Goal: Task Accomplishment & Management: Use online tool/utility

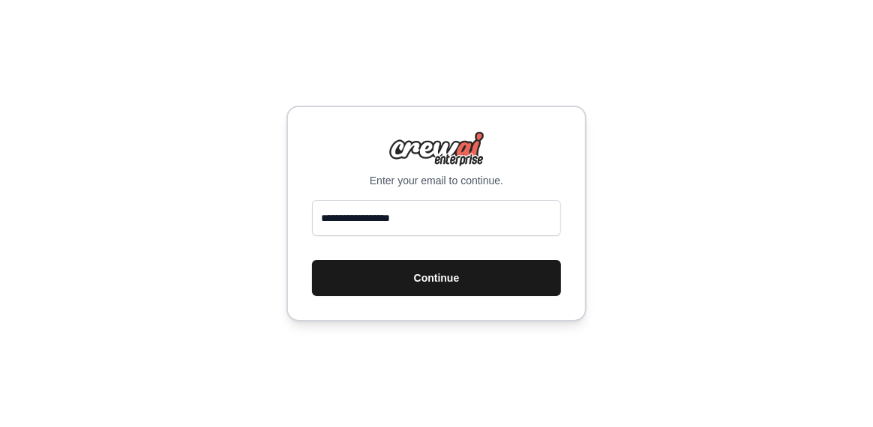
type input "**********"
click at [448, 270] on button "Continue" at bounding box center [436, 278] width 249 height 36
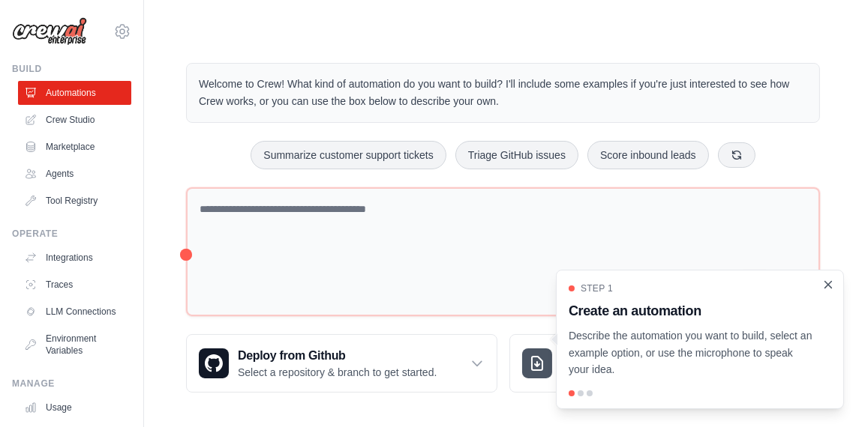
click at [828, 291] on icon "Close walkthrough" at bounding box center [827, 284] width 13 height 13
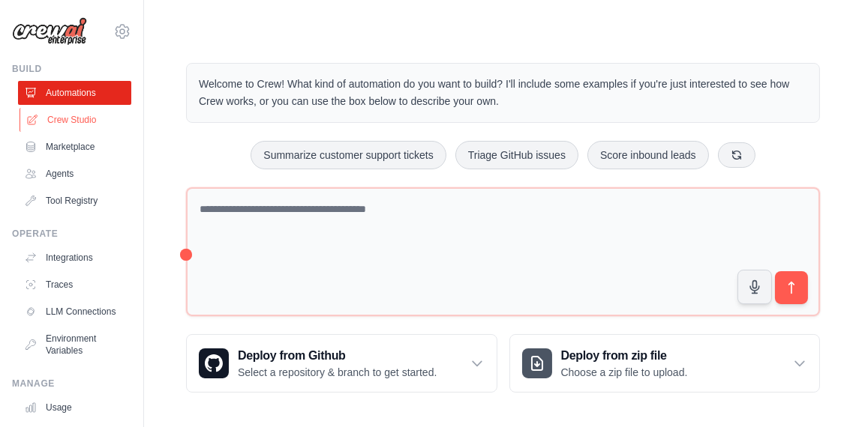
click at [82, 122] on link "Crew Studio" at bounding box center [75, 120] width 113 height 24
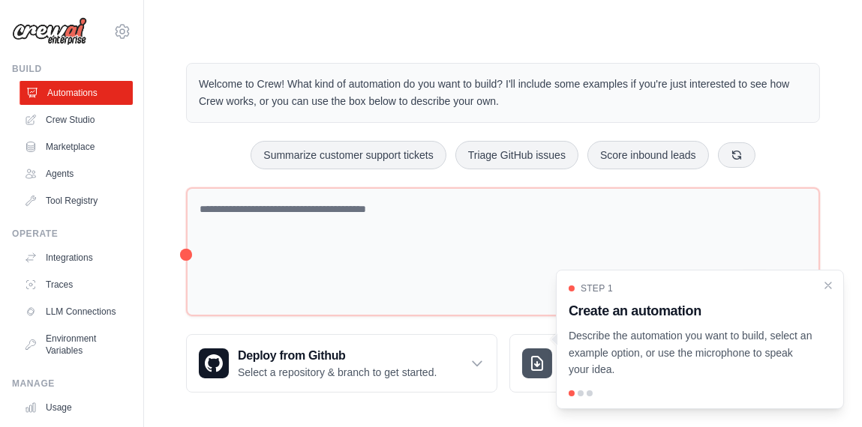
click at [76, 97] on link "Automations" at bounding box center [75, 93] width 113 height 24
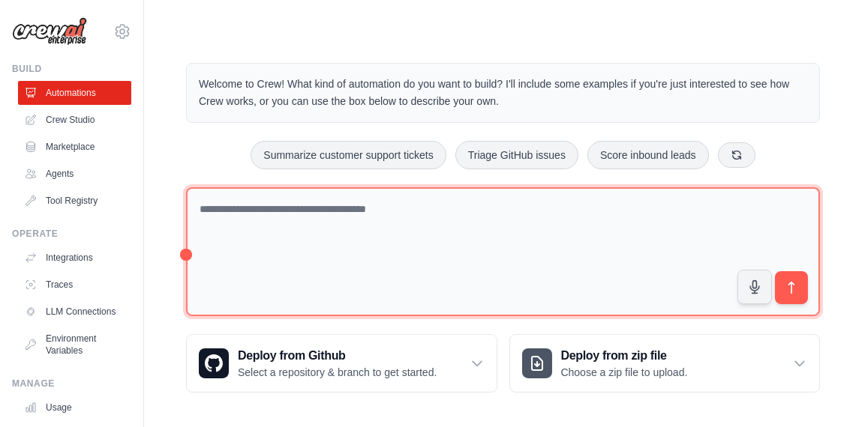
click at [326, 273] on textarea at bounding box center [503, 252] width 634 height 130
click at [271, 206] on textarea at bounding box center [503, 252] width 634 height 130
paste textarea "**********"
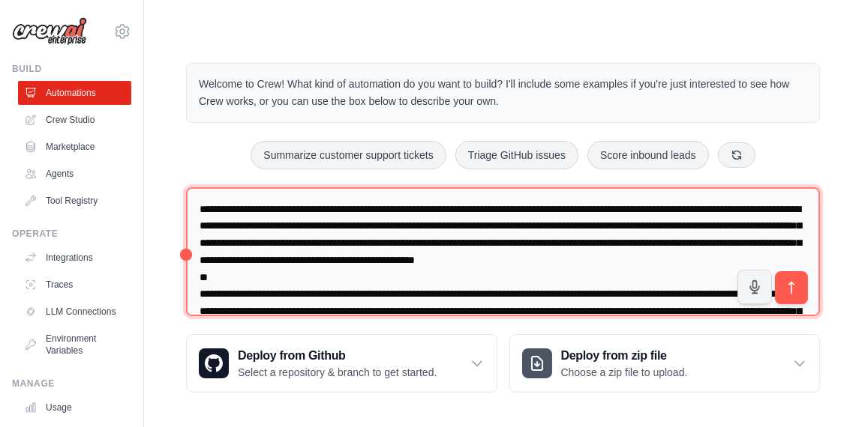
scroll to position [223, 0]
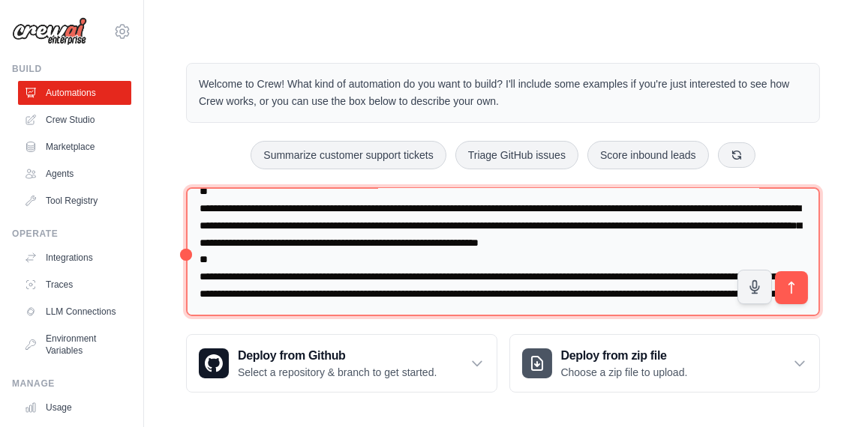
type textarea "**********"
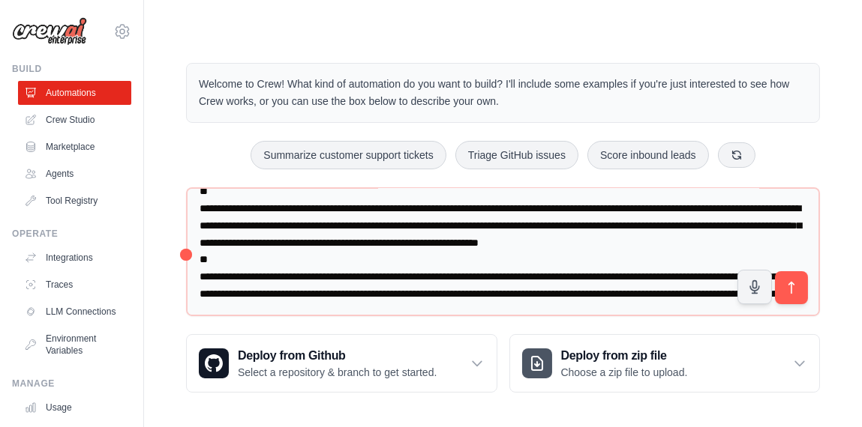
click at [786, 293] on div "Step 1" at bounding box center [691, 298] width 232 height 11
click at [794, 281] on div "Step 1 Create an automation Describe the automation you want to build, select a…" at bounding box center [700, 346] width 274 height 133
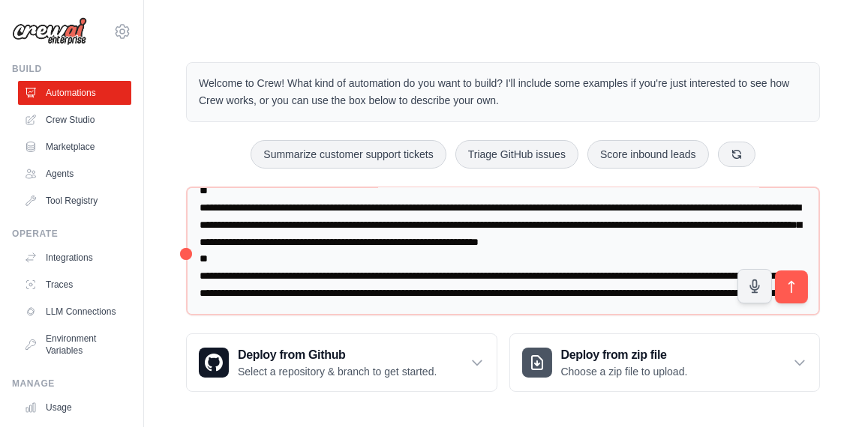
scroll to position [1, 0]
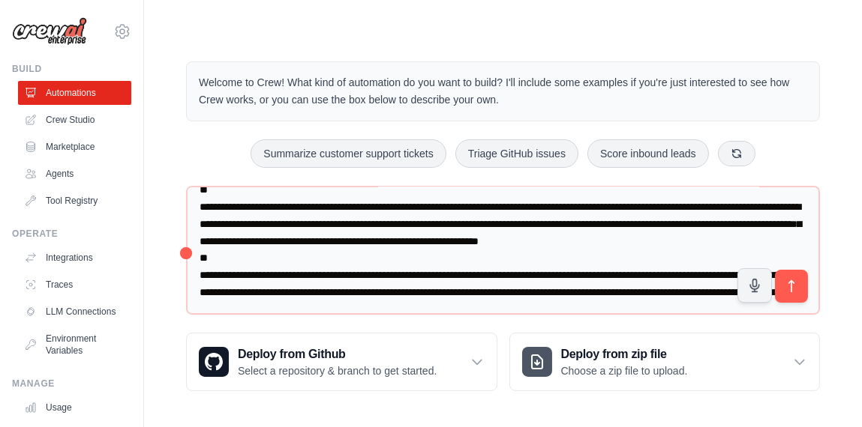
click at [184, 254] on div "Welcome to Crew! What kind of automation do you want to build? I'll include som…" at bounding box center [503, 226] width 670 height 378
drag, startPoint x: 184, startPoint y: 254, endPoint x: 167, endPoint y: 251, distance: 17.5
click at [168, 251] on div "Welcome to Crew! What kind of automation do you want to build? I'll include som…" at bounding box center [503, 226] width 670 height 378
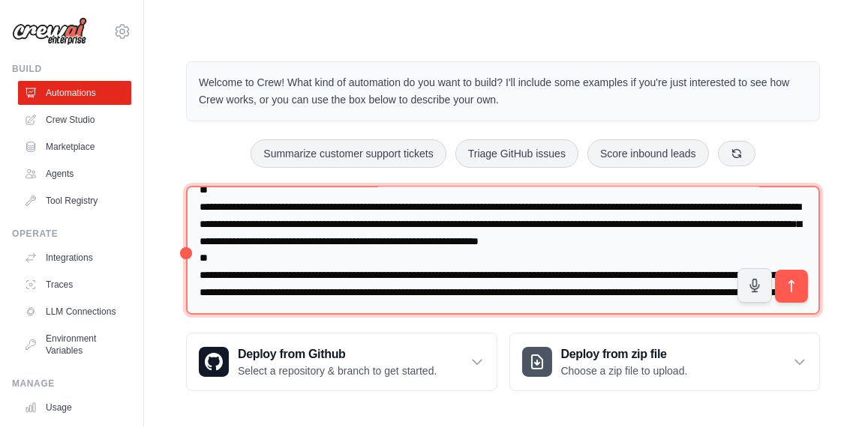
click at [337, 212] on textarea at bounding box center [503, 250] width 634 height 129
click at [472, 292] on textarea at bounding box center [503, 250] width 634 height 129
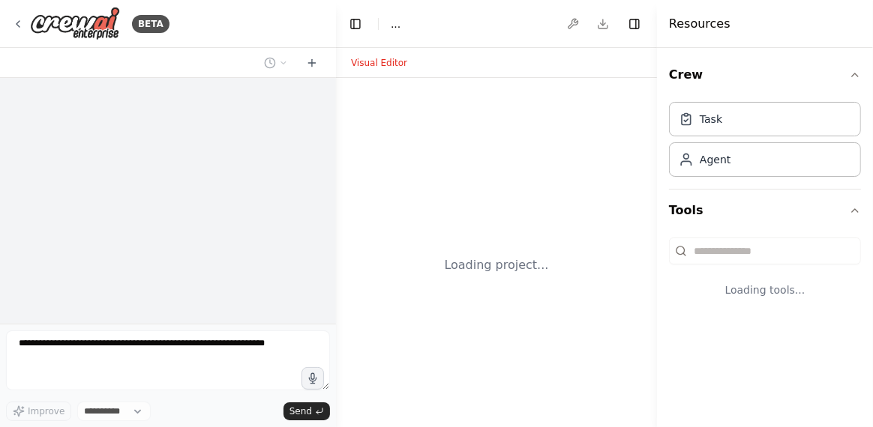
select select "****"
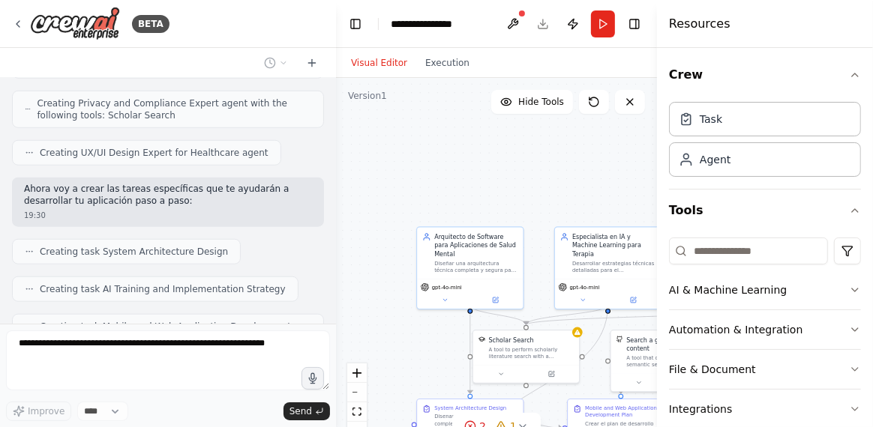
scroll to position [940, 0]
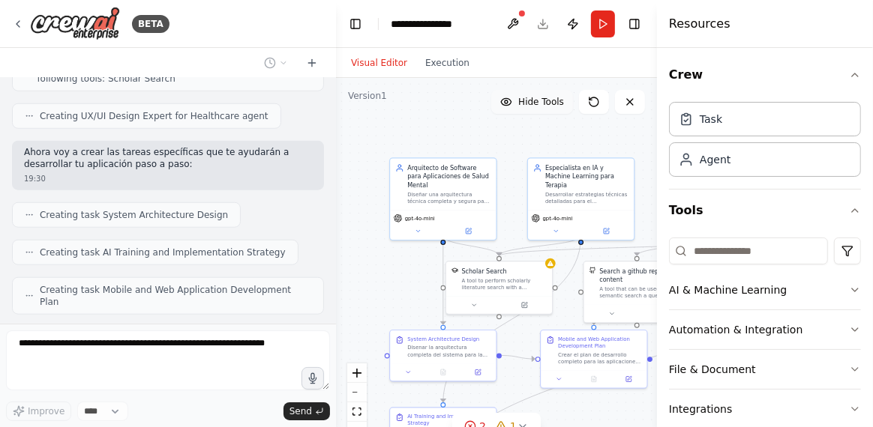
drag, startPoint x: 532, startPoint y: 182, endPoint x: 505, endPoint y: 113, distance: 74.1
click at [505, 113] on div "Version 1 Hide Tools .deletable-edge-delete-btn { width: 20px; height: 20px; bo…" at bounding box center [496, 265] width 321 height 375
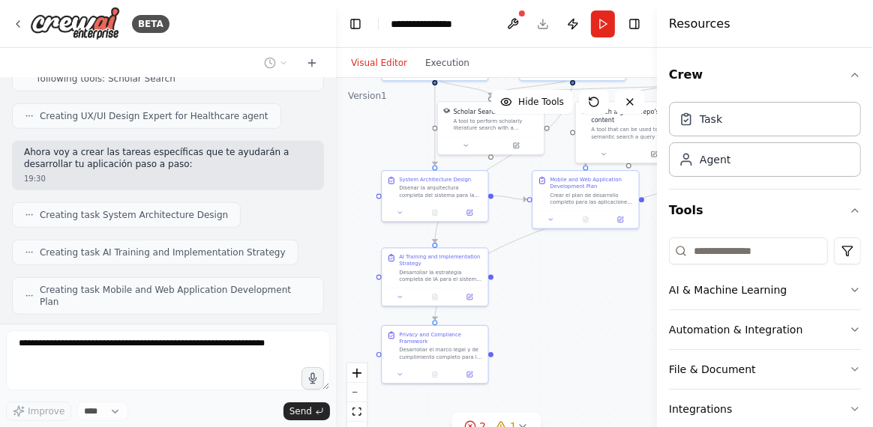
drag, startPoint x: 392, startPoint y: 316, endPoint x: 384, endPoint y: 155, distance: 160.7
click at [384, 155] on div ".deletable-edge-delete-btn { width: 20px; height: 20px; border: 0px solid #ffff…" at bounding box center [496, 265] width 321 height 375
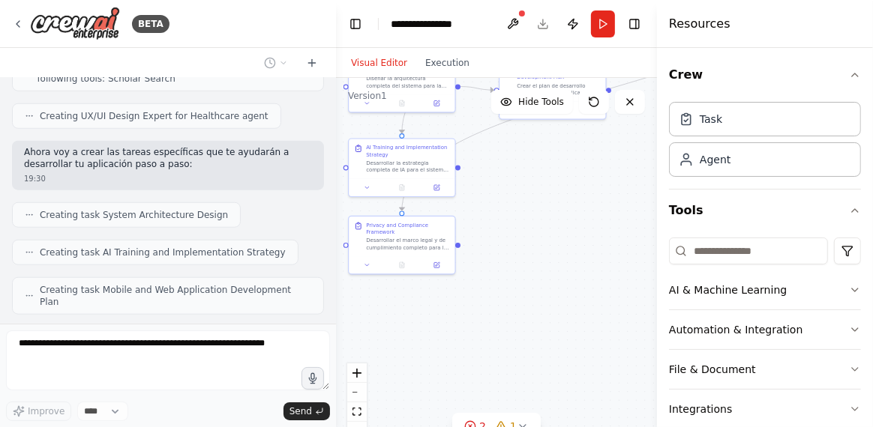
scroll to position [977, 0]
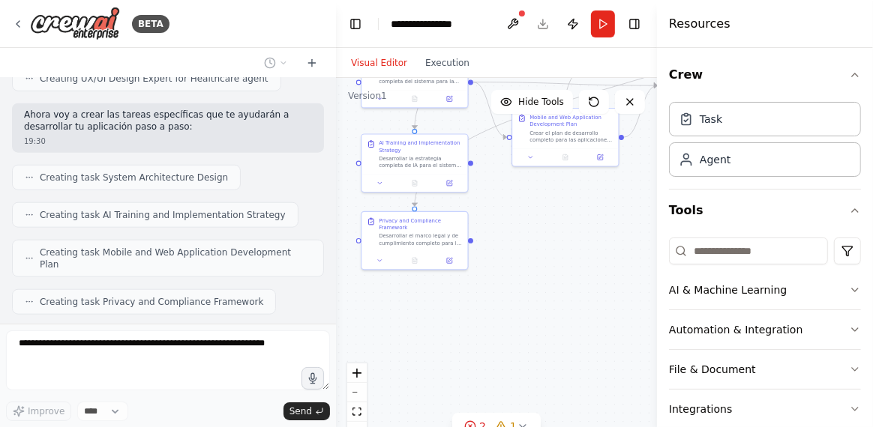
drag, startPoint x: 567, startPoint y: 369, endPoint x: 545, endPoint y: 259, distance: 111.6
click at [545, 259] on div ".deletable-edge-delete-btn { width: 20px; height: 20px; border: 0px solid #ffff…" at bounding box center [496, 265] width 321 height 375
click at [439, 66] on button "Execution" at bounding box center [447, 63] width 62 height 18
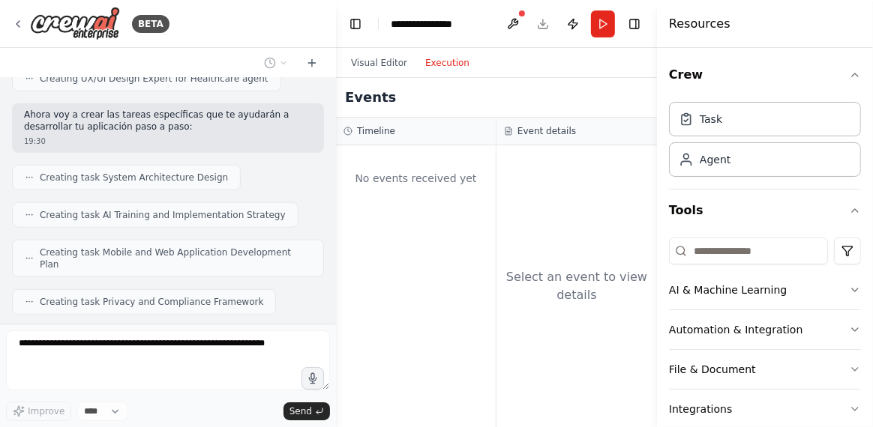
scroll to position [1014, 0]
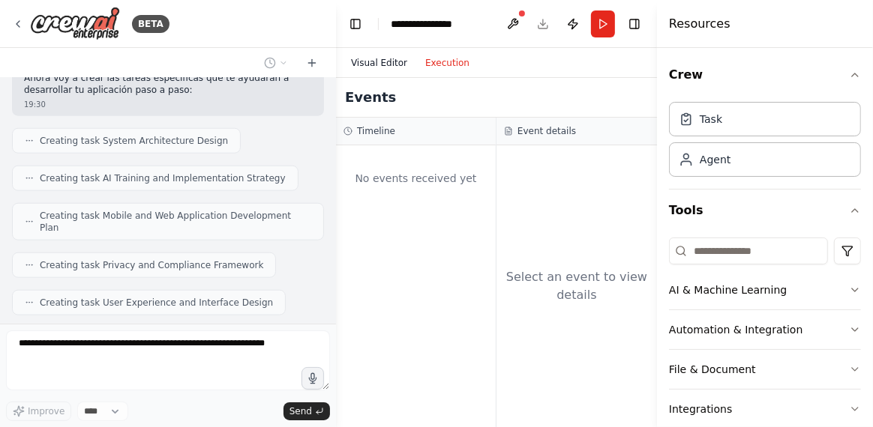
click at [369, 66] on button "Visual Editor" at bounding box center [379, 63] width 74 height 18
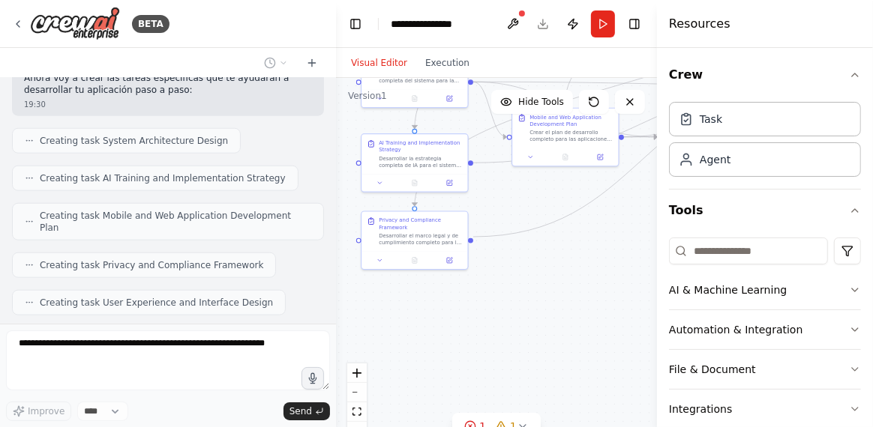
scroll to position [1050, 0]
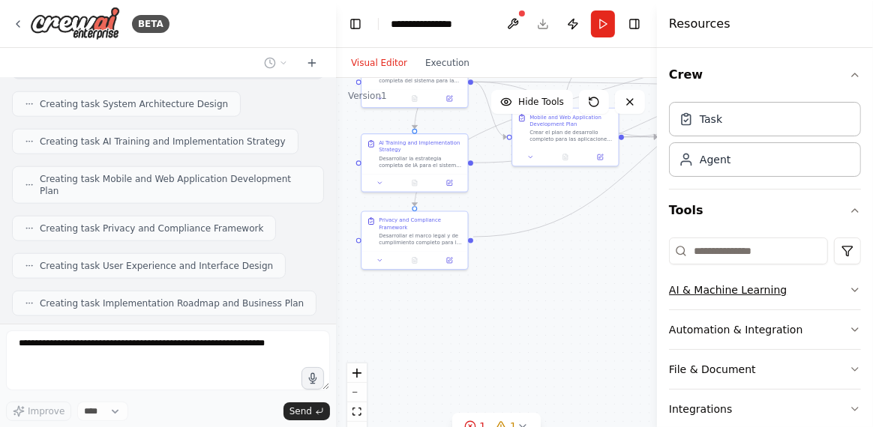
click at [849, 284] on icon "button" at bounding box center [855, 290] width 12 height 12
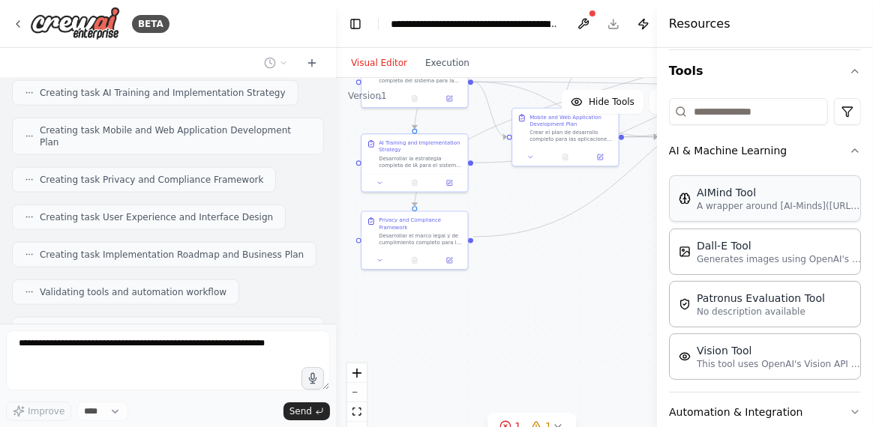
scroll to position [224, 0]
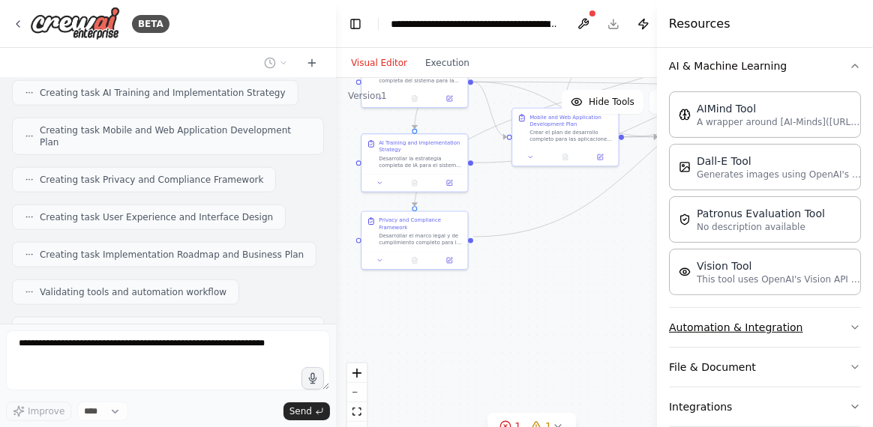
click at [852, 326] on icon "button" at bounding box center [855, 327] width 6 height 3
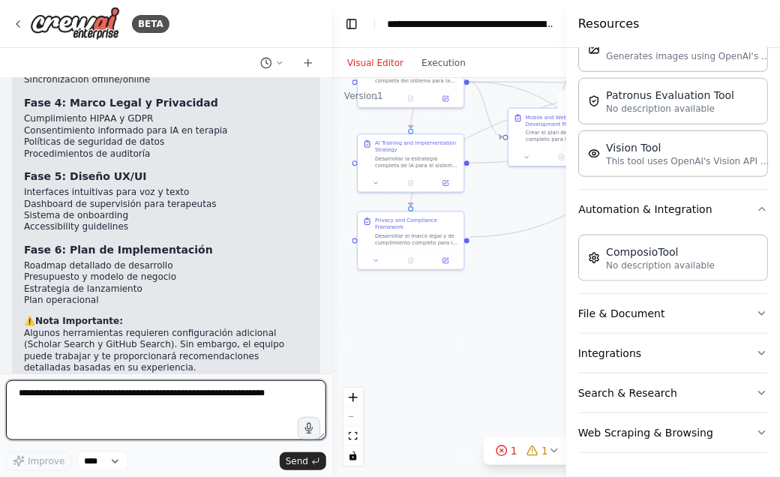
scroll to position [336, 0]
